Goal: Information Seeking & Learning: Learn about a topic

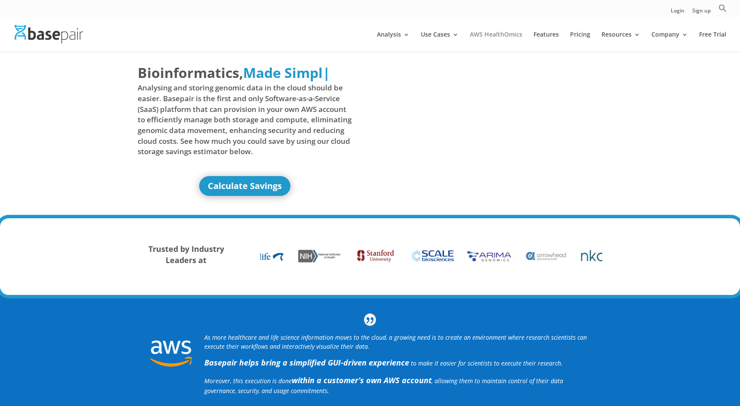
click at [493, 36] on link "AWS HealthOmics" at bounding box center [496, 41] width 52 height 20
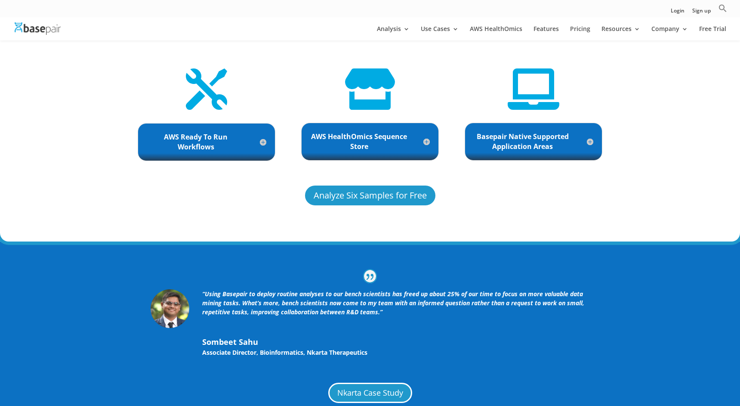
scroll to position [1919, 0]
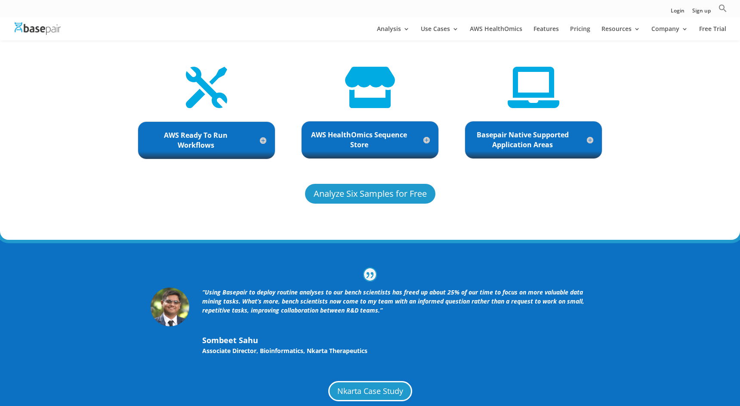
click at [527, 135] on h5 "Basepair Native Supported Application Areas" at bounding box center [534, 140] width 120 height 20
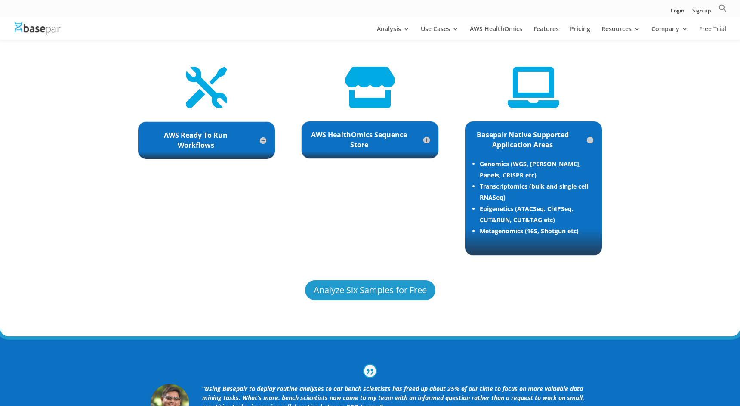
click at [378, 146] on div "AWS HealthOmics Sequence Store Automated Data Movement Through S3 into and Out …" at bounding box center [370, 140] width 138 height 38
click at [360, 130] on h5 "AWS HealthOmics Sequence Store" at bounding box center [370, 140] width 120 height 20
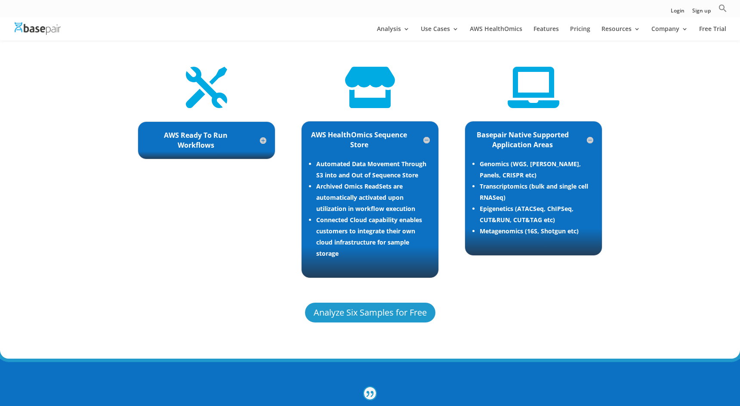
click at [217, 133] on h5 "AWS Ready To Run Workflows" at bounding box center [207, 140] width 120 height 20
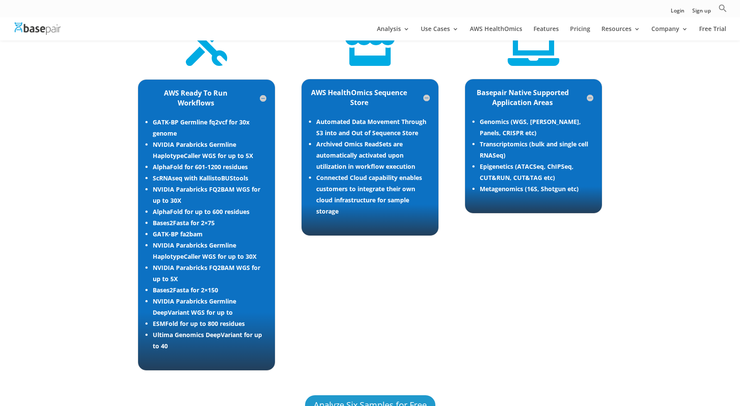
scroll to position [1962, 0]
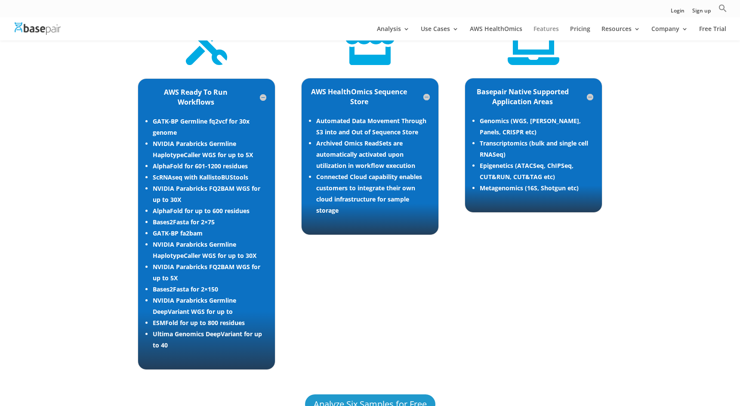
click at [548, 33] on link "Features" at bounding box center [546, 33] width 25 height 15
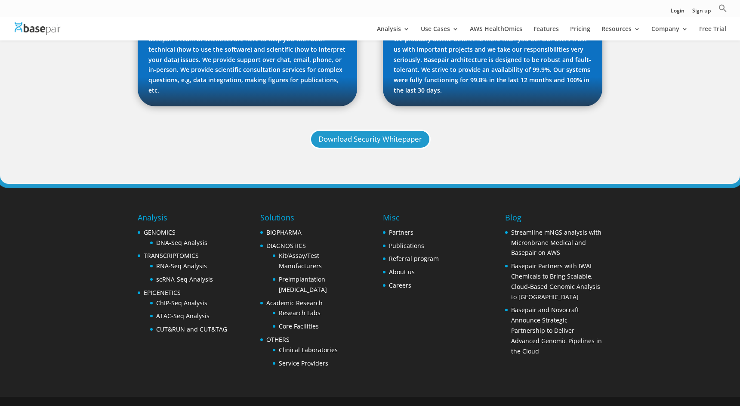
scroll to position [919, 0]
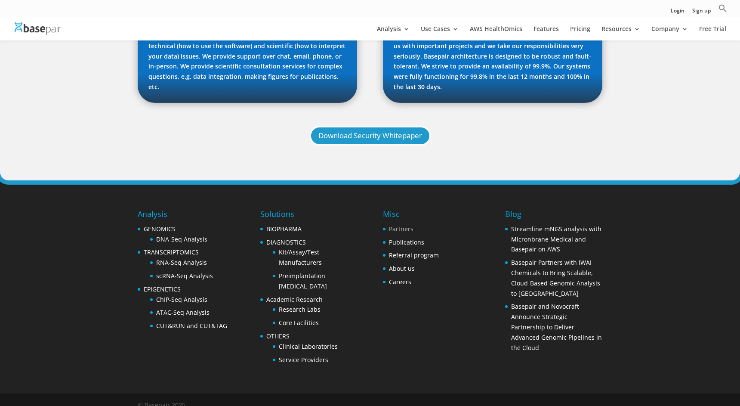
click at [396, 225] on link "Partners" at bounding box center [401, 229] width 25 height 8
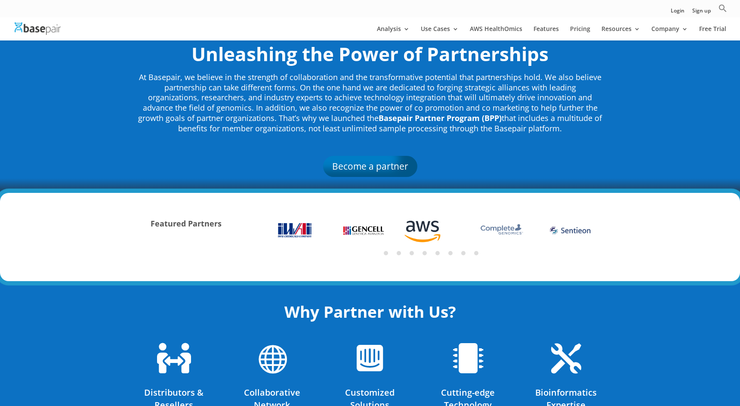
scroll to position [29, 0]
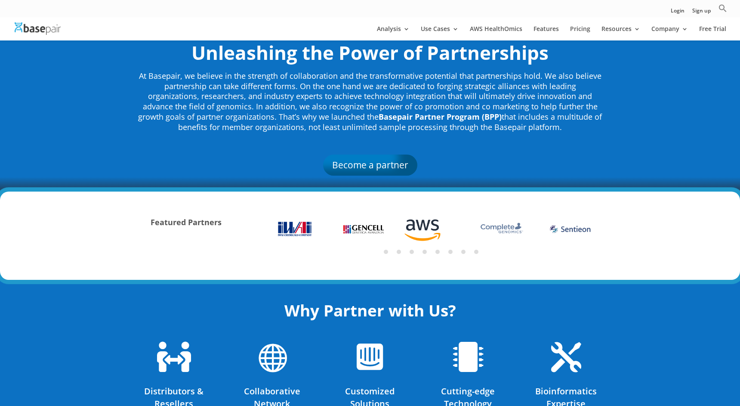
click at [396, 246] on ul "1 2 3 4 5 6 7 8" at bounding box center [431, 251] width 342 height 11
click at [398, 253] on button "2" at bounding box center [399, 252] width 4 height 4
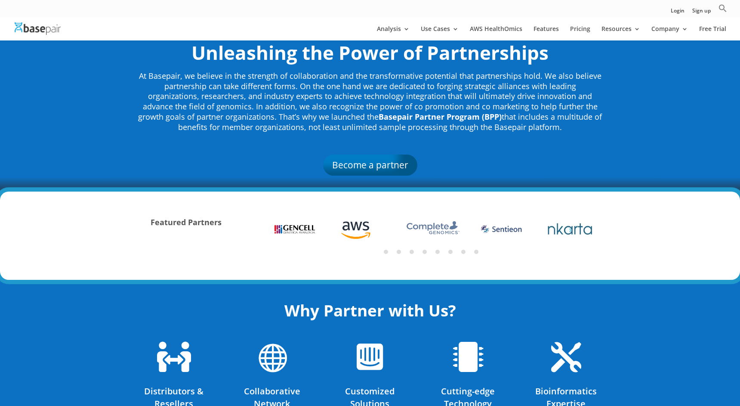
click at [413, 253] on li "3" at bounding box center [412, 252] width 4 height 4
click at [426, 250] on button "4" at bounding box center [425, 252] width 4 height 4
click at [443, 250] on ul "1 2 3 4 5 6 7 8" at bounding box center [431, 251] width 342 height 11
click at [456, 251] on ul "1 2 3 4 5 6 7 8" at bounding box center [431, 251] width 342 height 11
click at [465, 251] on button "7" at bounding box center [463, 252] width 4 height 4
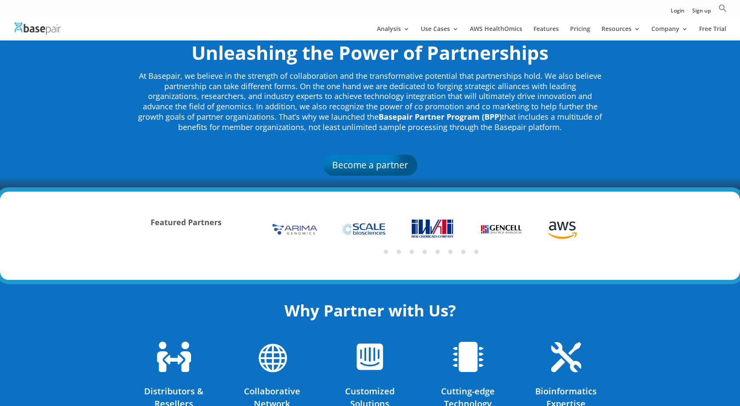
click at [478, 250] on li "8" at bounding box center [476, 252] width 4 height 4
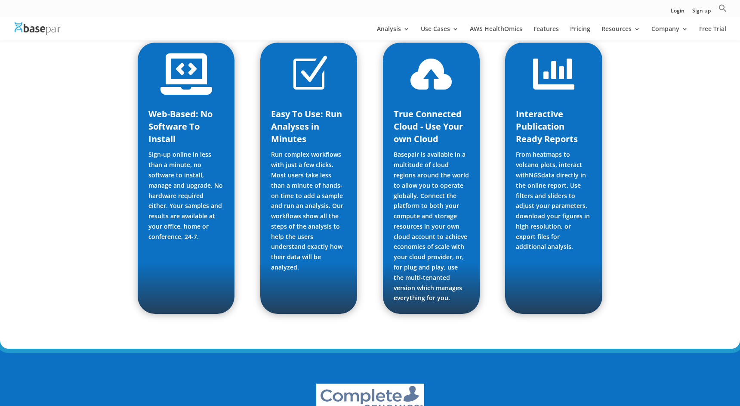
scroll to position [1599, 0]
